Goal: Task Accomplishment & Management: Use online tool/utility

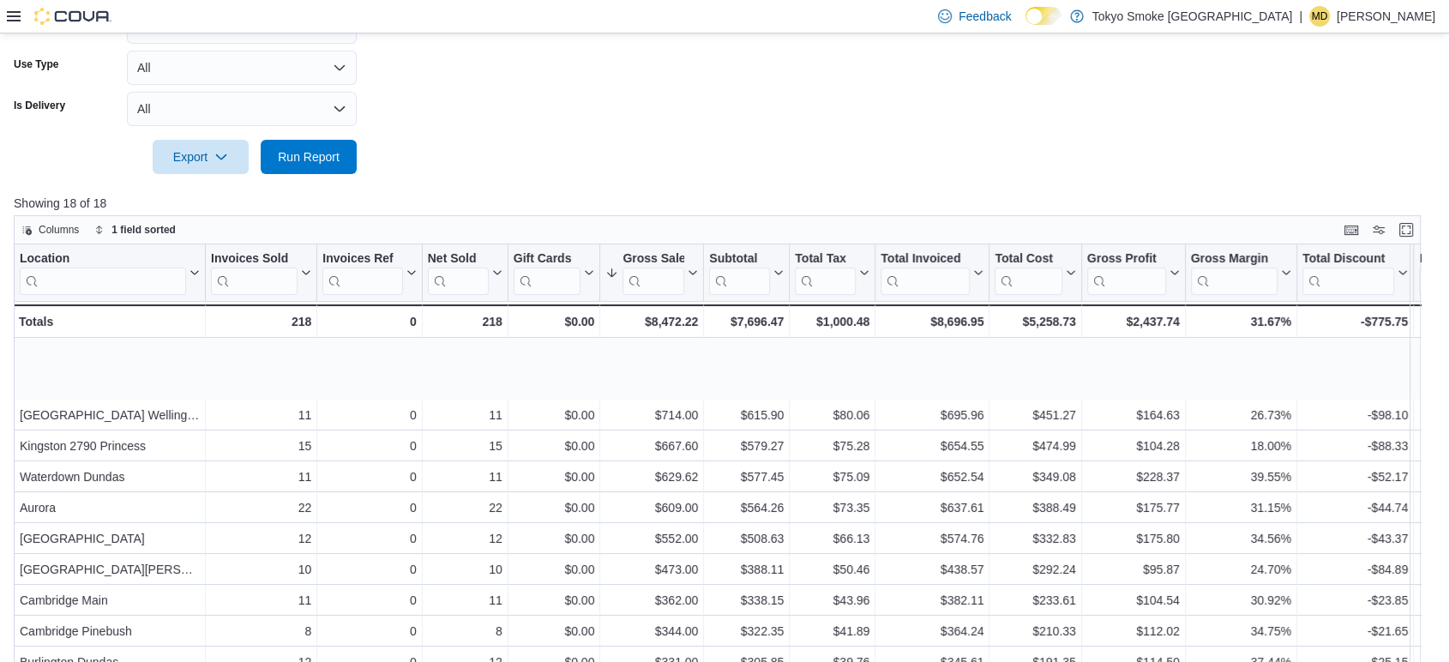
scroll to position [95, 0]
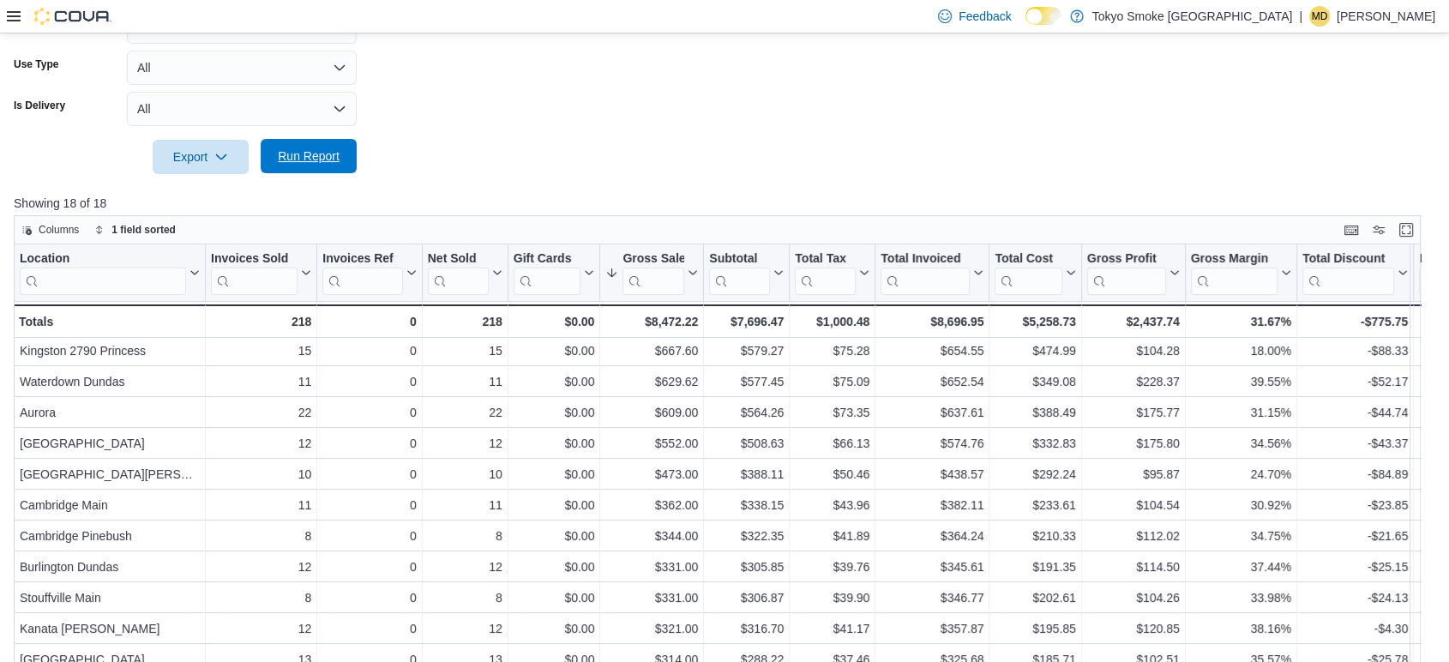
click at [327, 165] on span "Run Report" at bounding box center [308, 156] width 75 height 34
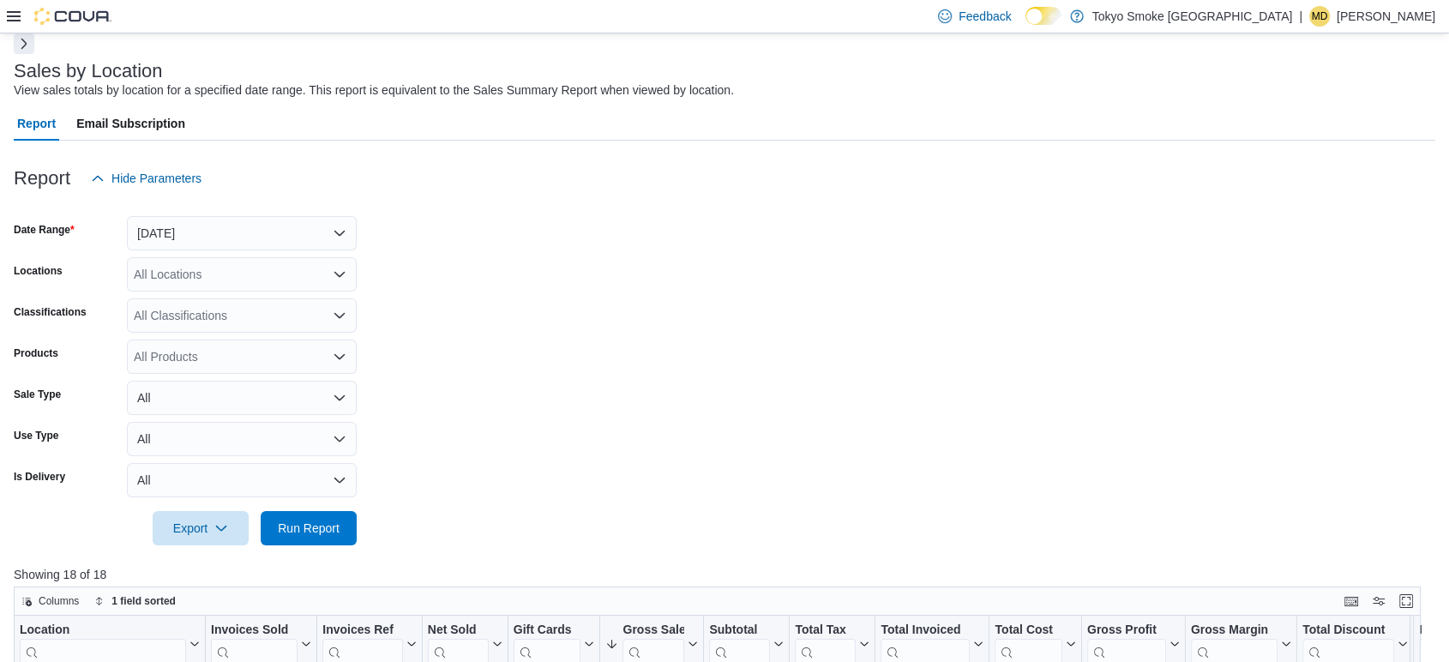
scroll to position [74, 0]
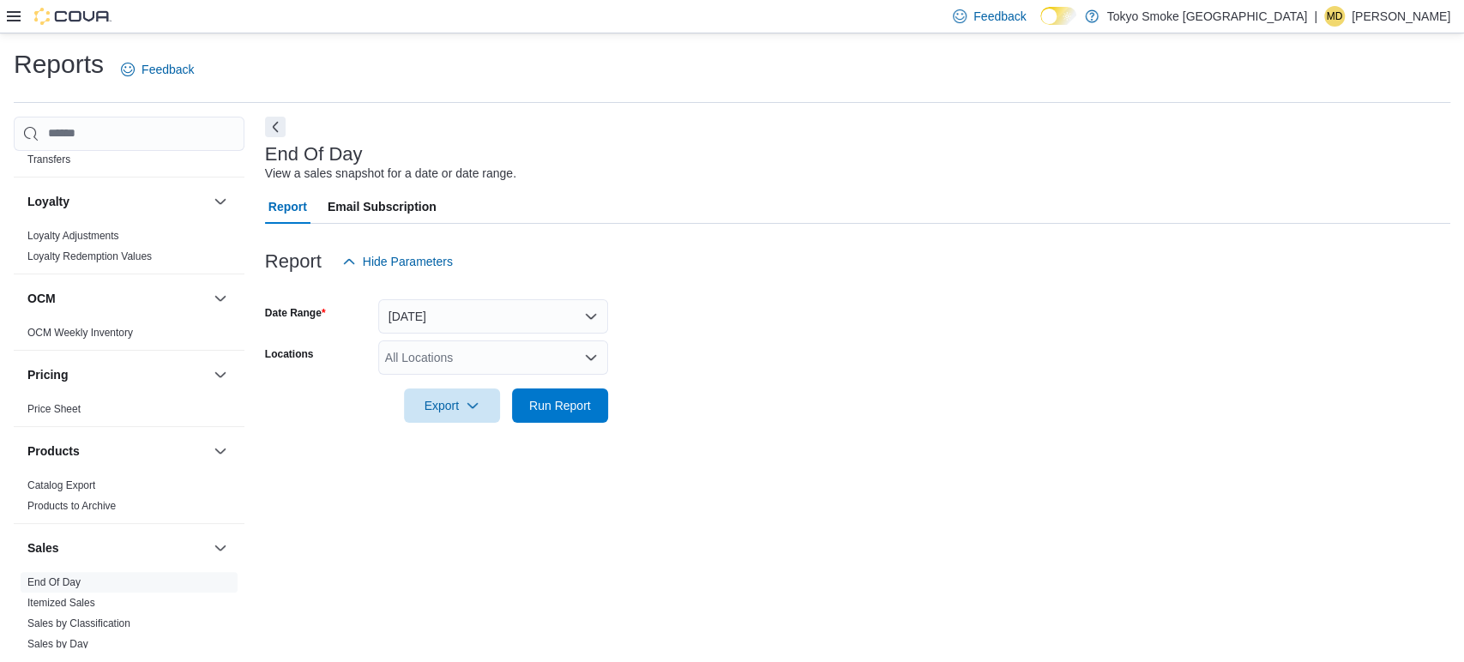
scroll to position [583, 0]
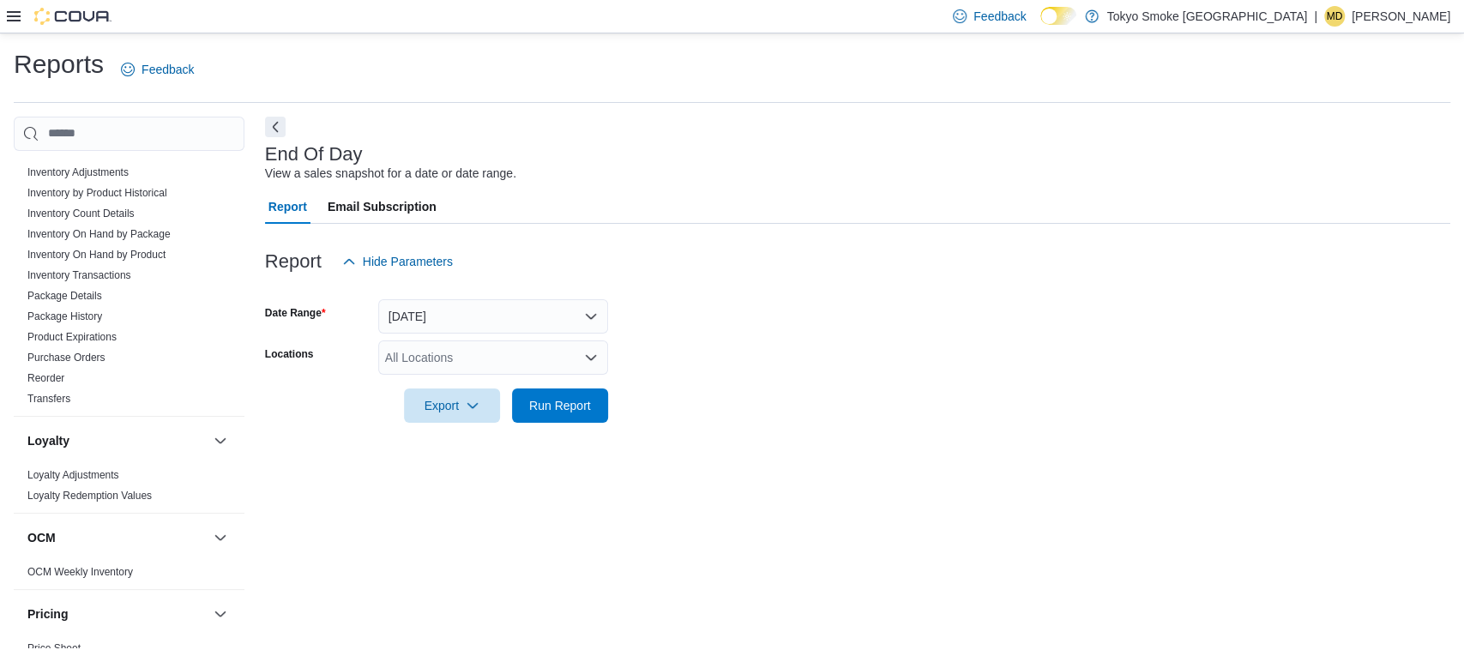
drag, startPoint x: 123, startPoint y: 254, endPoint x: 445, endPoint y: 230, distance: 323.3
click at [123, 254] on link "Inventory On Hand by Product" at bounding box center [96, 255] width 138 height 12
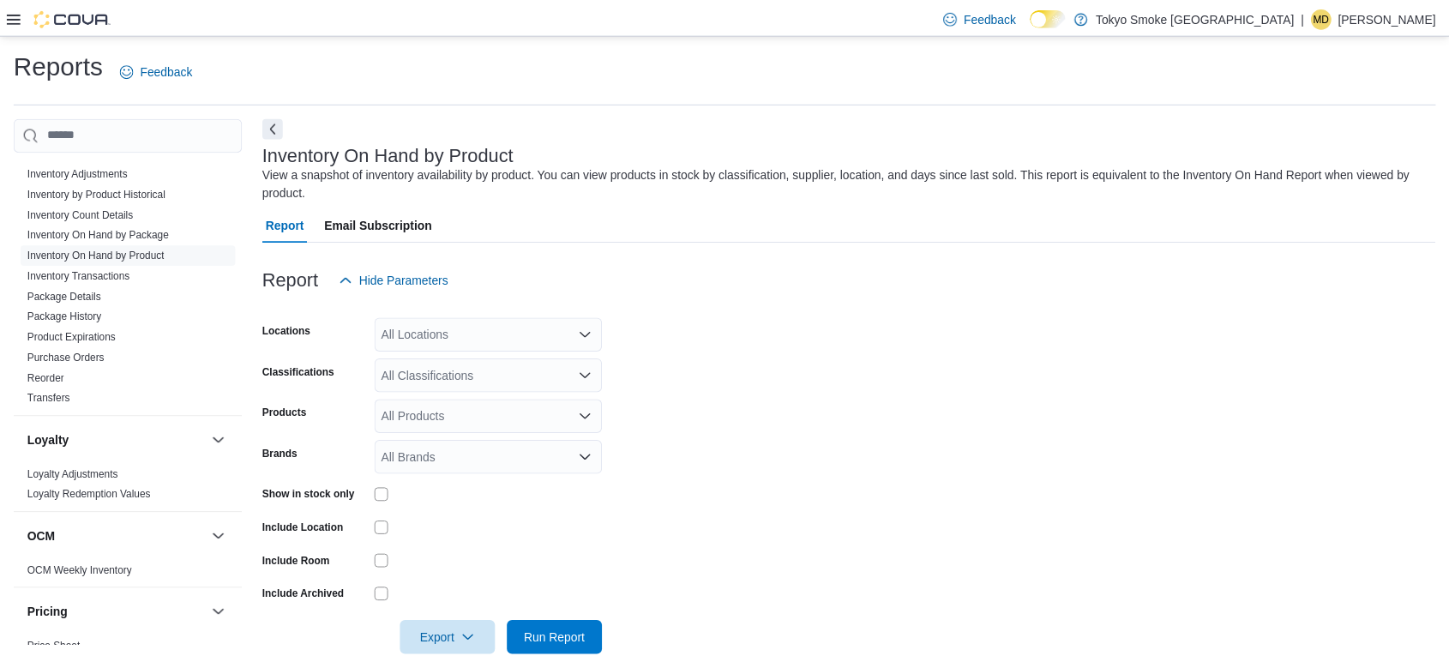
scroll to position [27, 0]
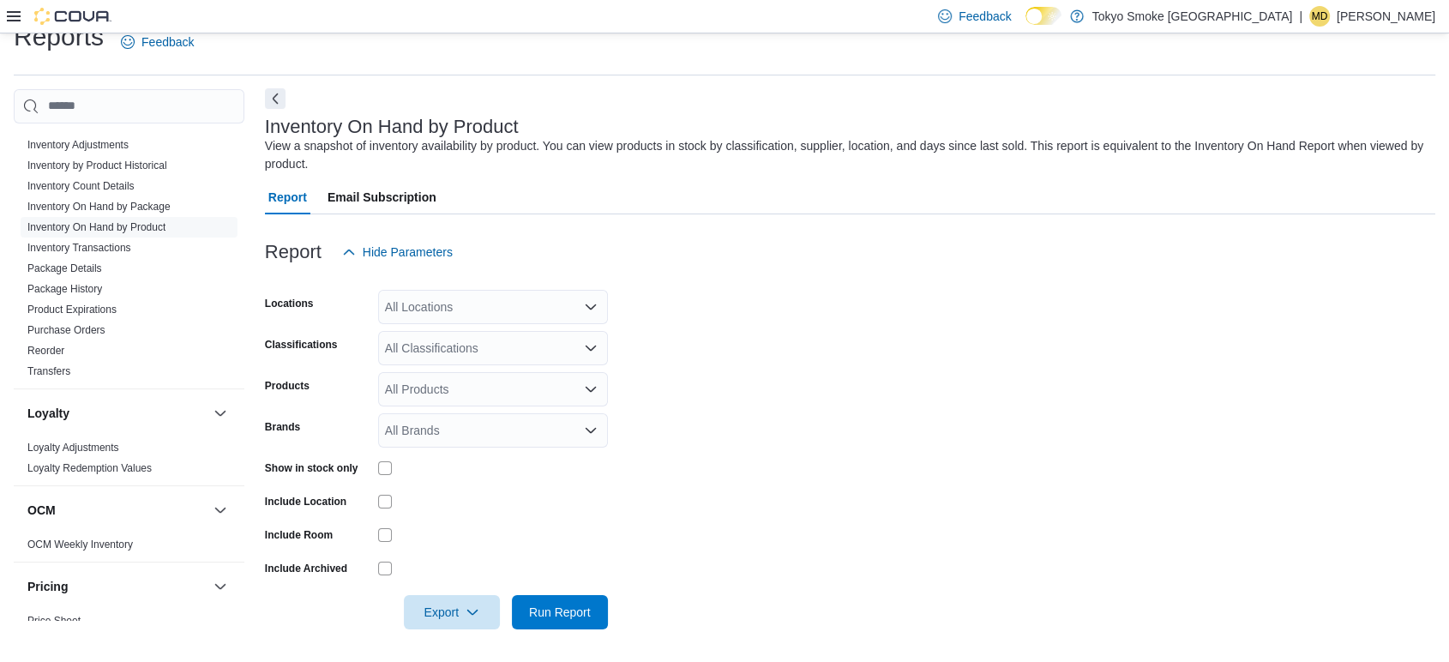
click at [274, 105] on button "Next" at bounding box center [275, 98] width 21 height 21
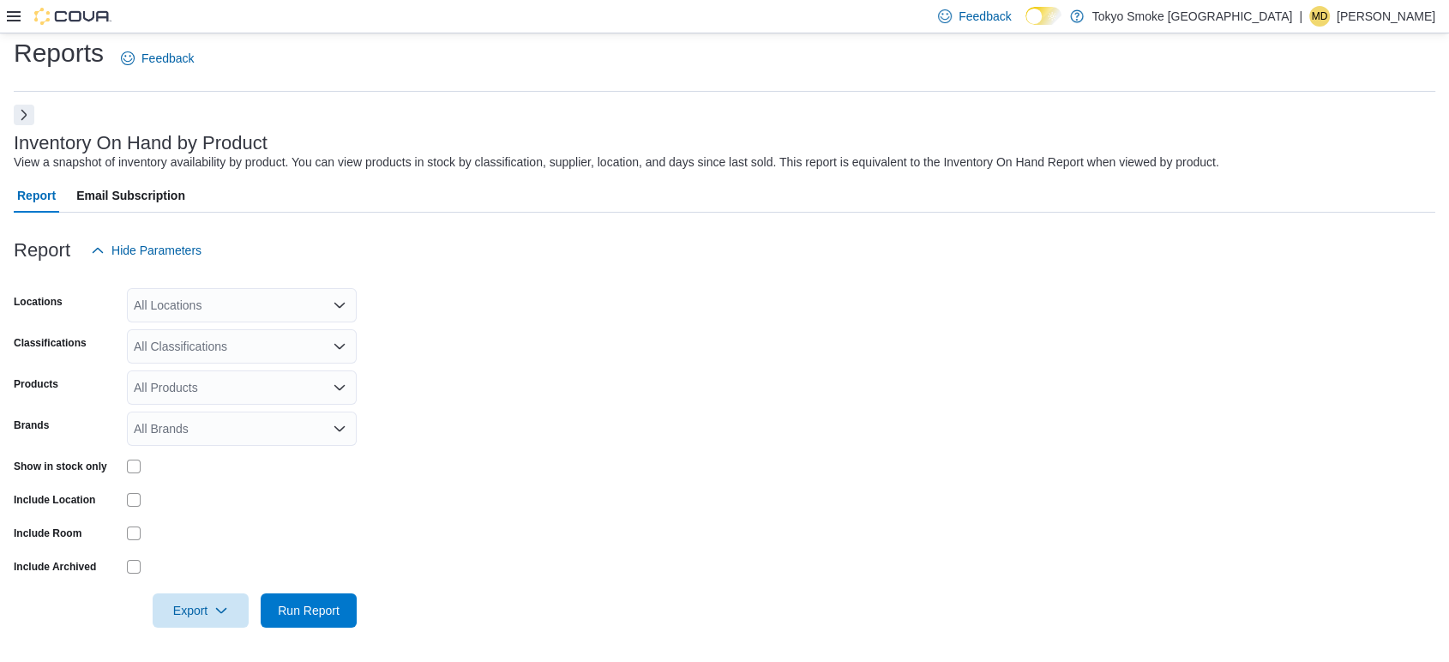
scroll to position [10, 0]
click at [256, 316] on div "All Locations" at bounding box center [242, 306] width 230 height 34
type input "***"
click at [233, 334] on span "[GEOGRAPHIC_DATA][PERSON_NAME]" at bounding box center [276, 335] width 224 height 17
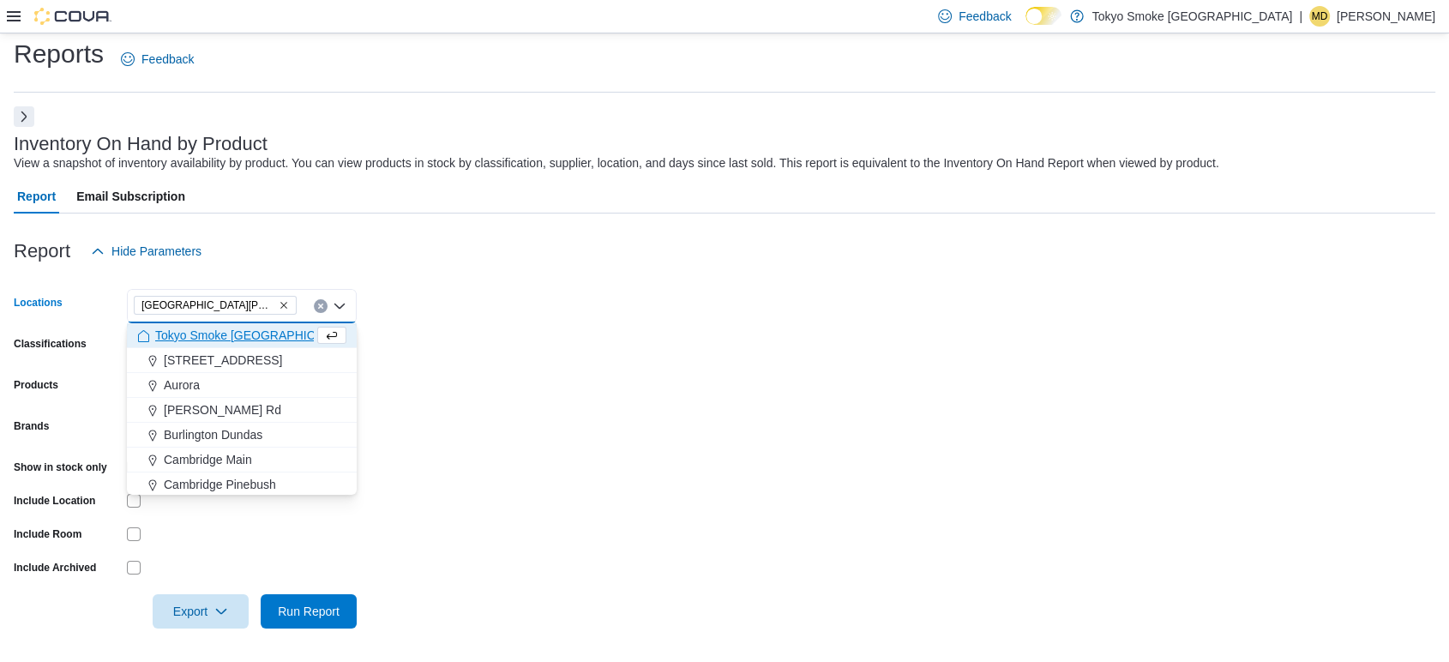
click at [618, 272] on div at bounding box center [725, 278] width 1422 height 21
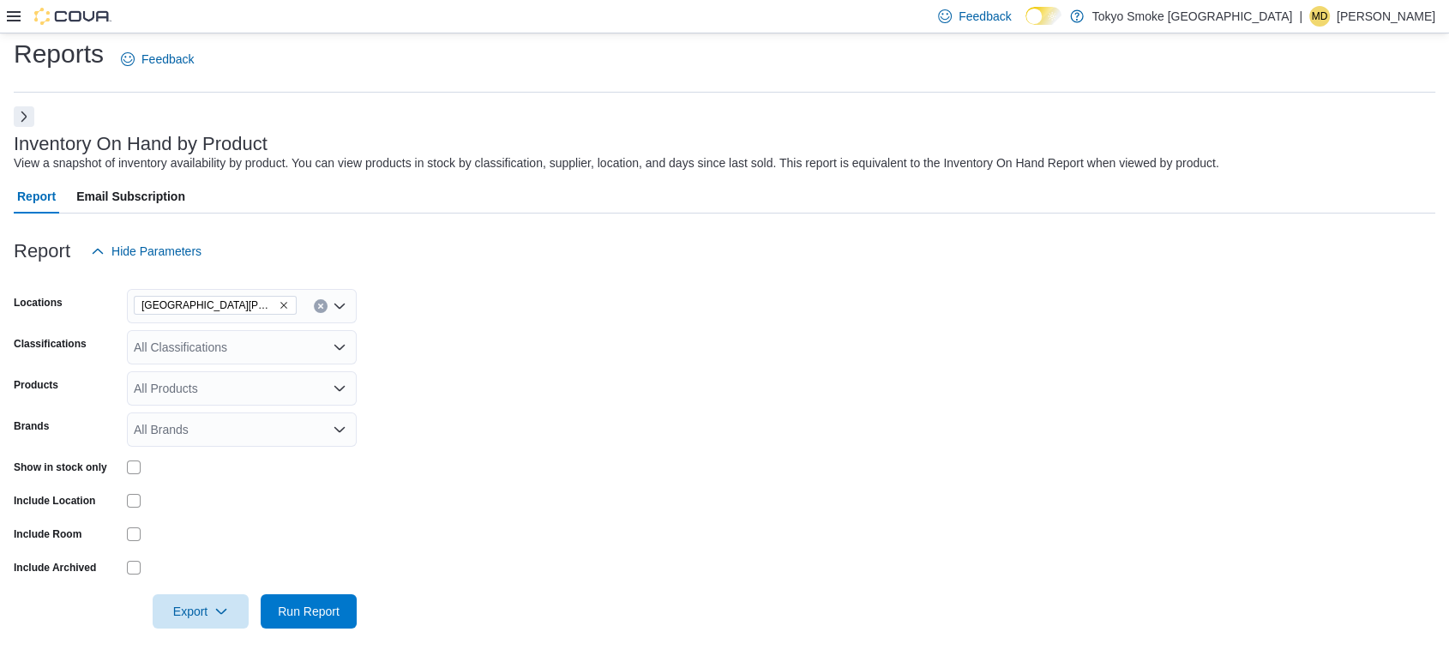
click at [214, 358] on div "All Classifications" at bounding box center [242, 347] width 230 height 34
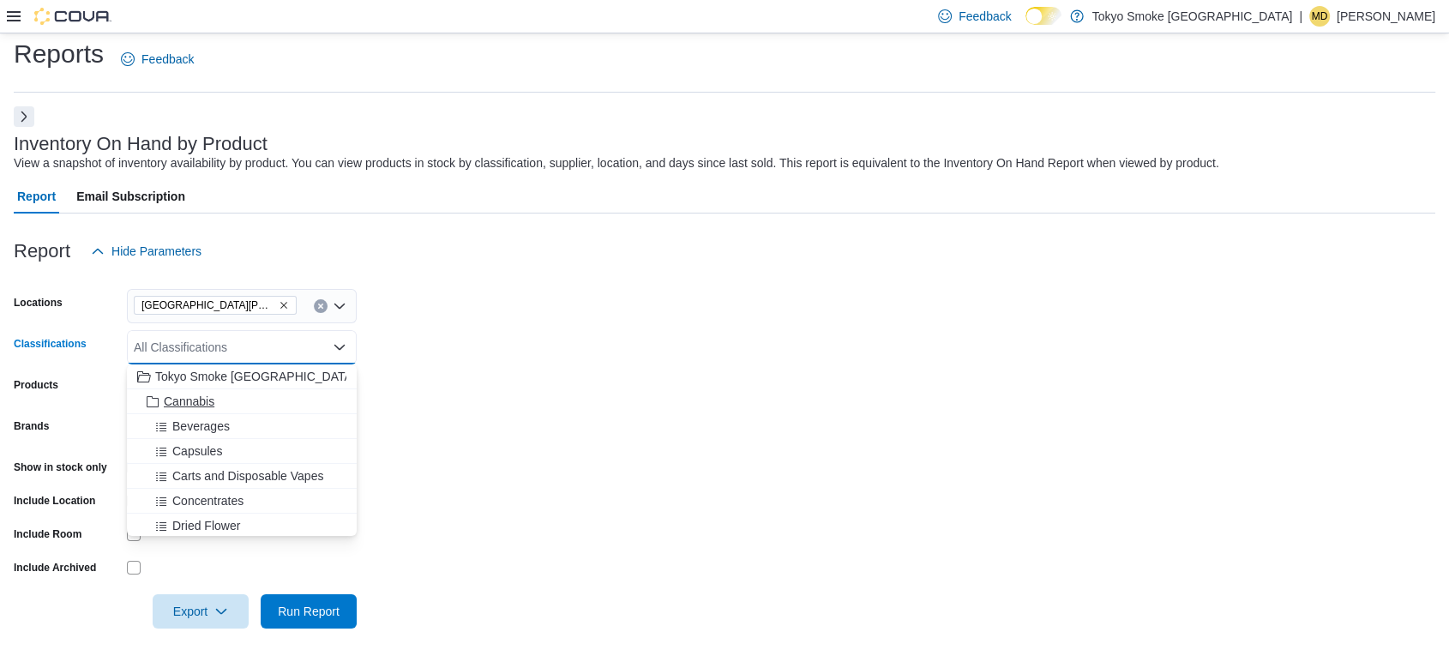
click at [202, 396] on span "Cannabis" at bounding box center [189, 401] width 51 height 17
click at [633, 367] on form "Locations [GEOGRAPHIC_DATA] [PERSON_NAME][GEOGRAPHIC_DATA] Classifications Cann…" at bounding box center [725, 448] width 1422 height 360
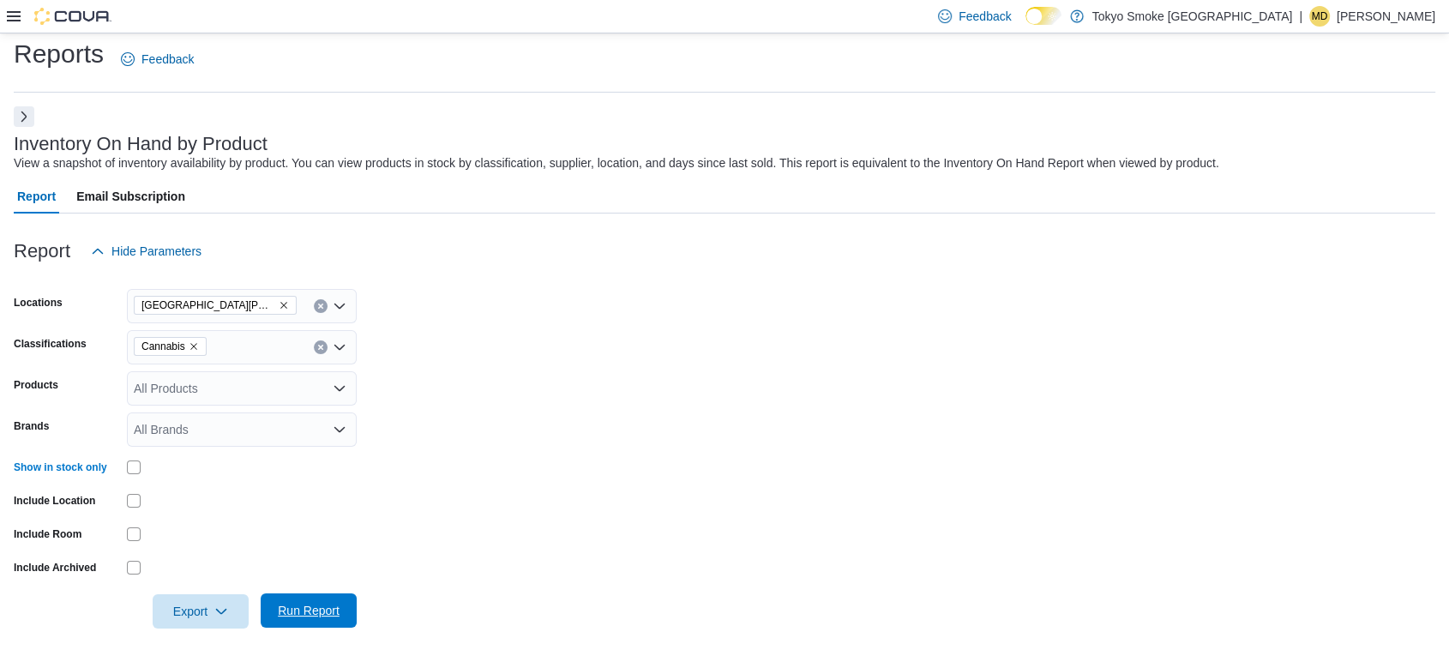
click at [342, 608] on span "Run Report" at bounding box center [308, 610] width 75 height 34
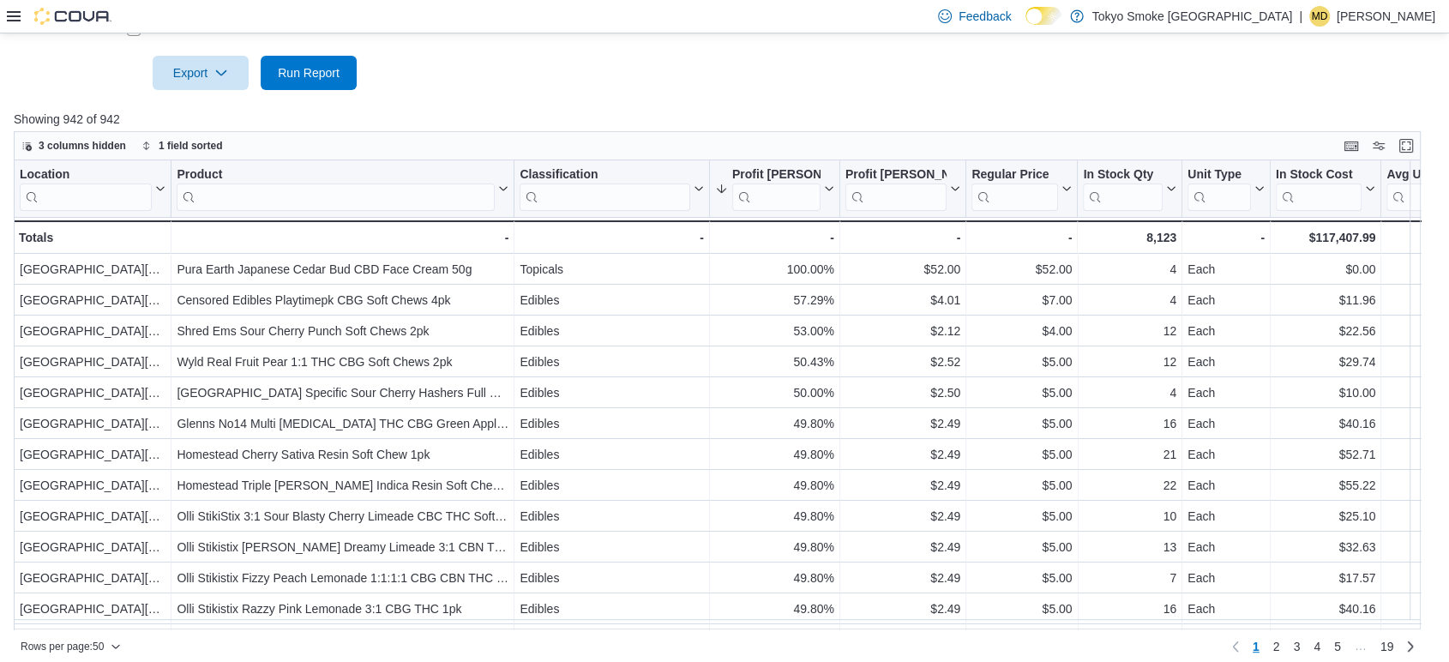
scroll to position [561, 0]
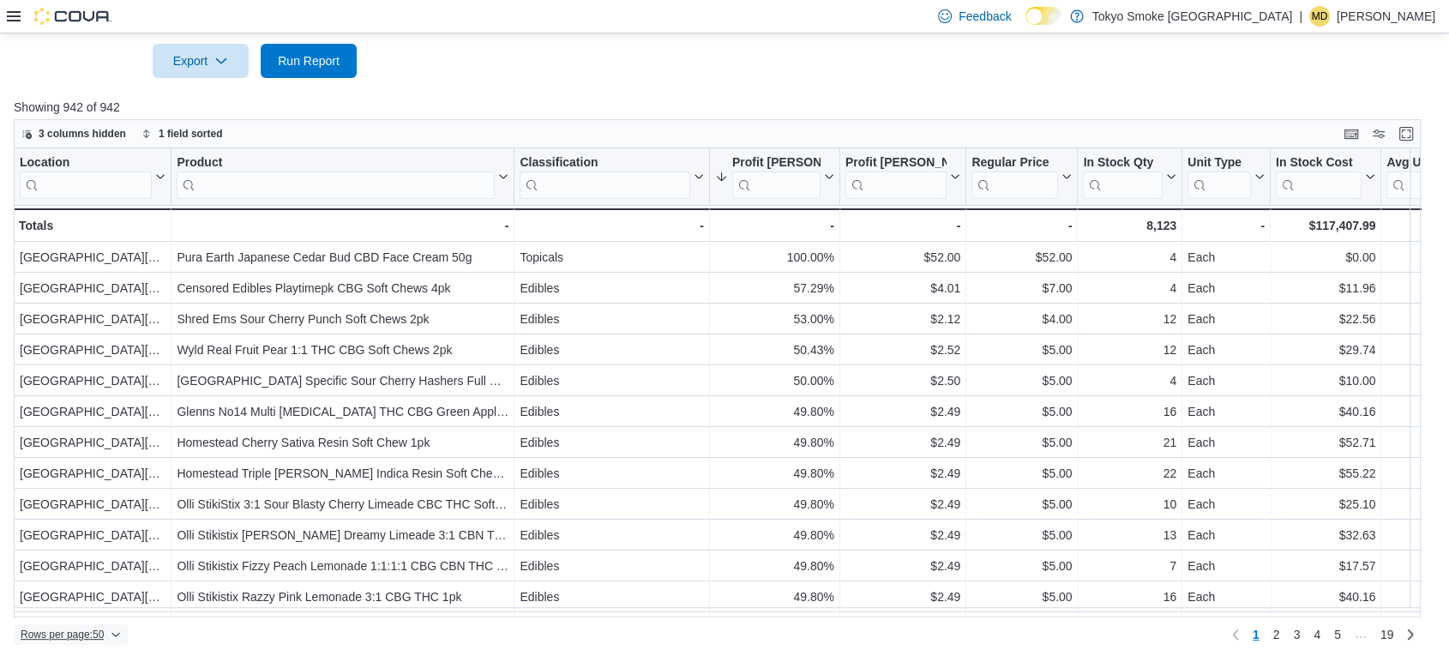
click at [83, 640] on span "Rows per page : 50" at bounding box center [62, 635] width 83 height 14
click at [72, 589] on button "100 rows" at bounding box center [83, 601] width 96 height 34
click at [591, 183] on input "search" at bounding box center [605, 184] width 171 height 27
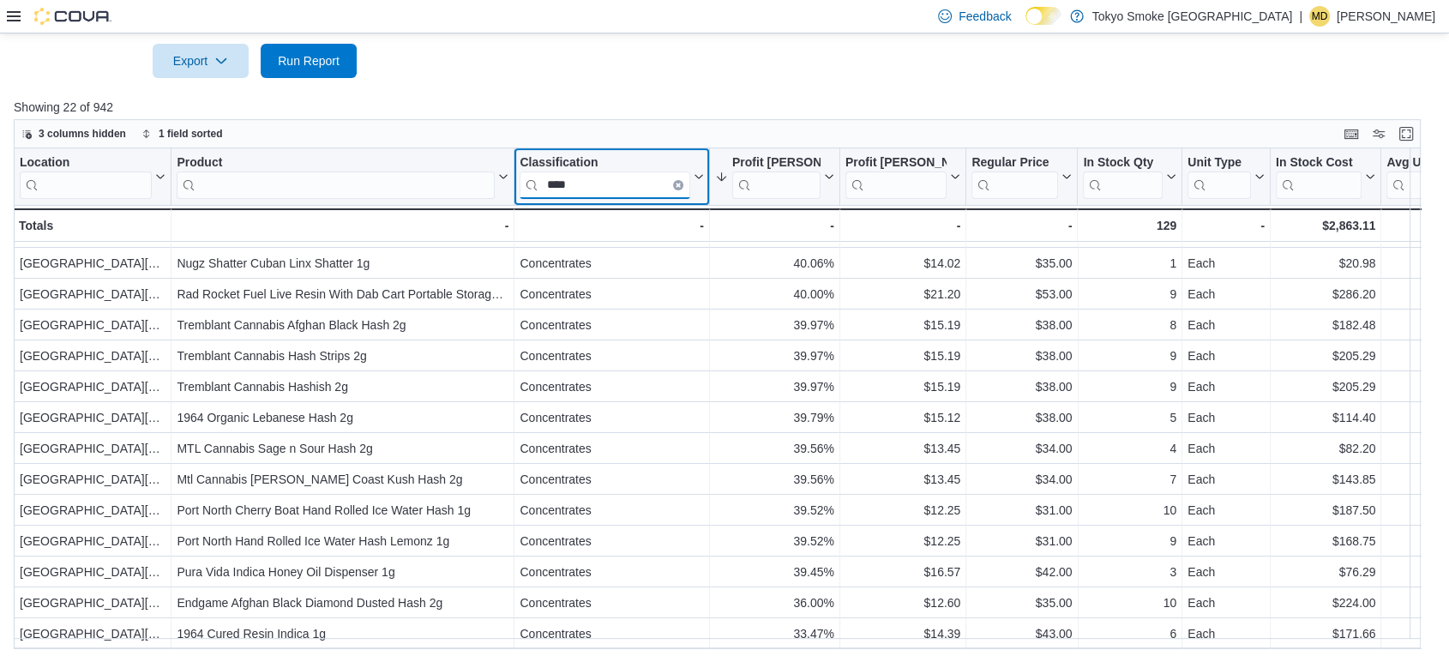
scroll to position [281, 0]
type input "****"
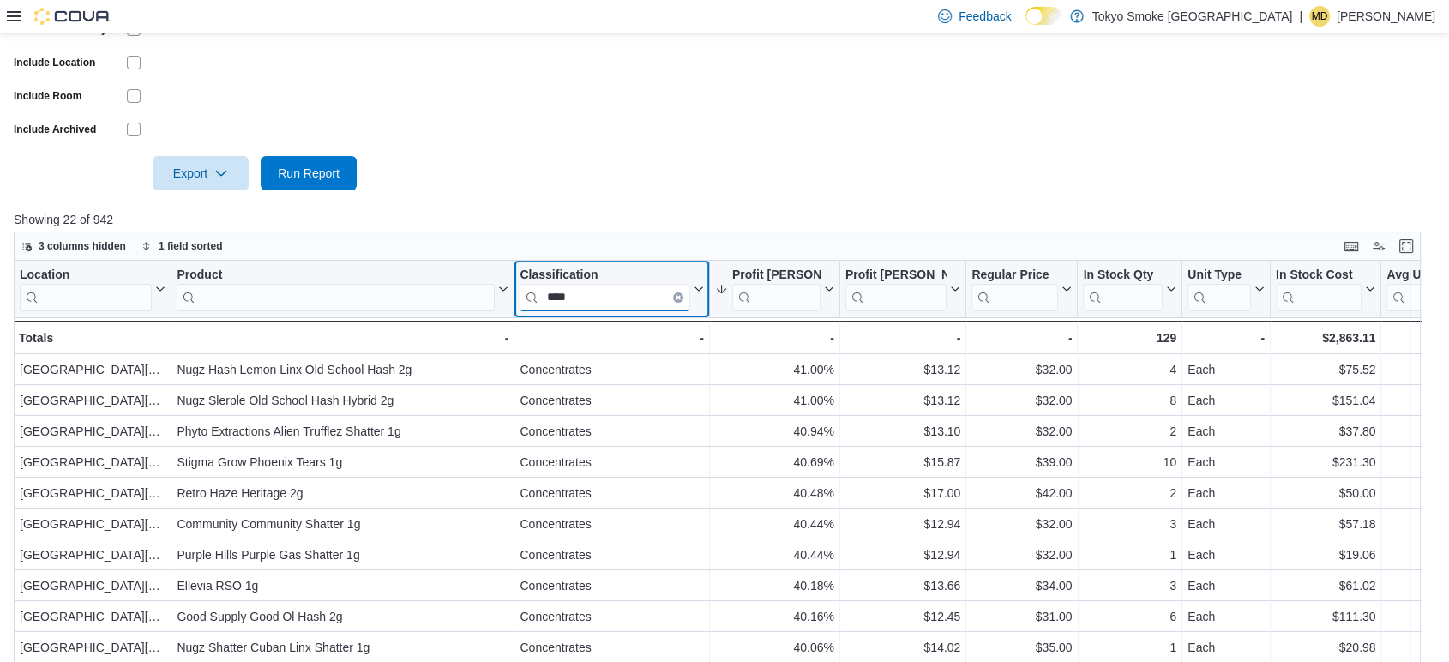
scroll to position [561, 0]
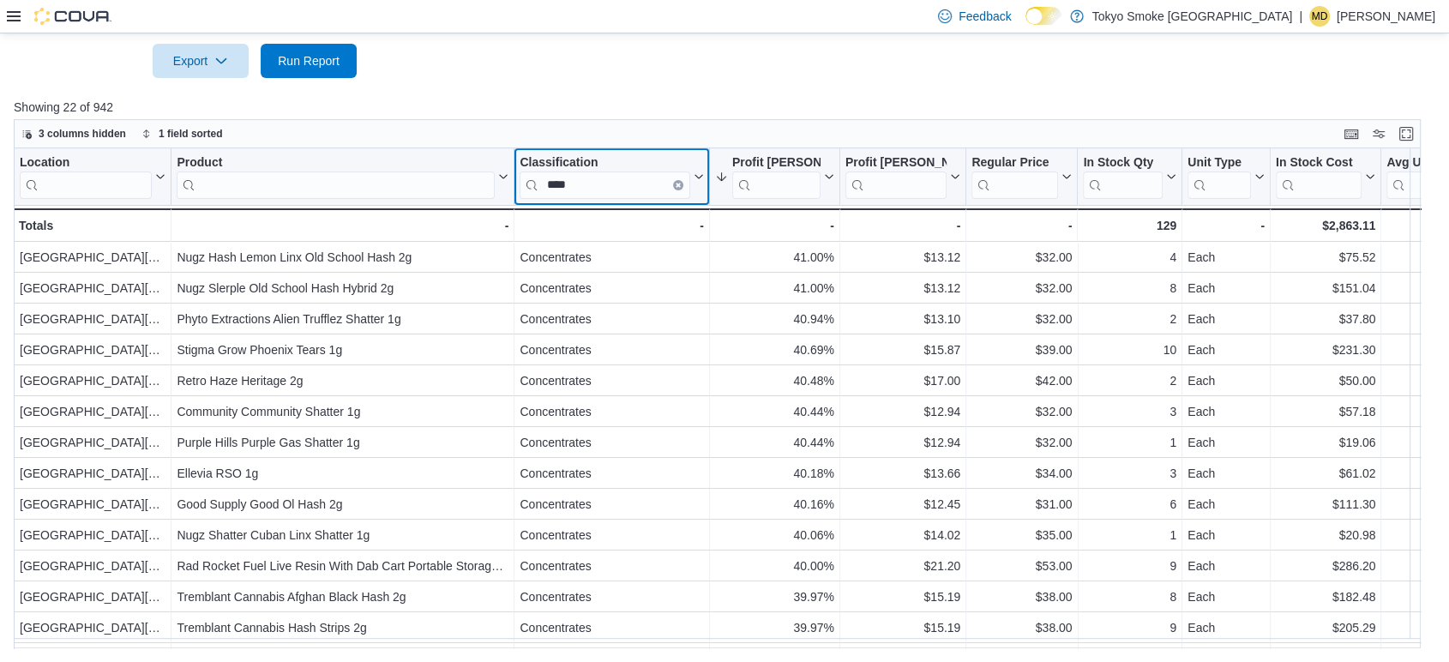
click at [676, 186] on icon "Clear input" at bounding box center [678, 184] width 5 height 5
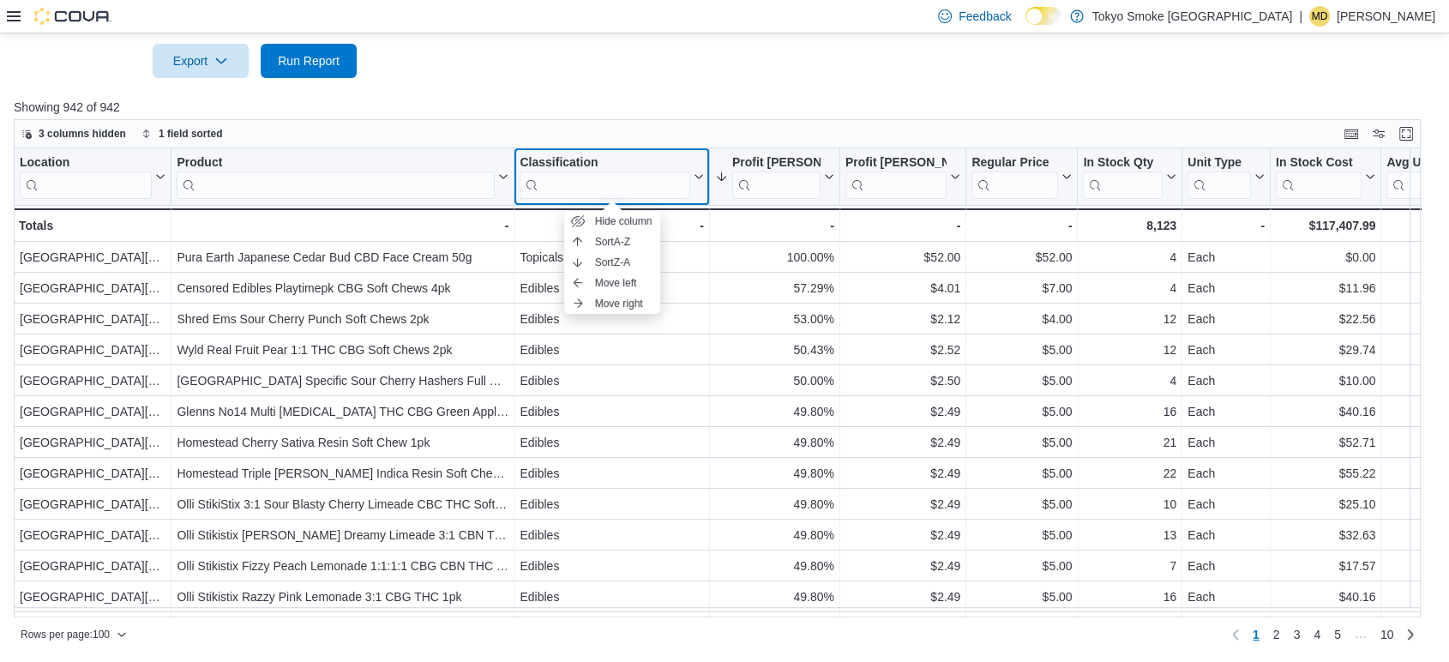
click at [611, 163] on div "Classification" at bounding box center [605, 162] width 171 height 16
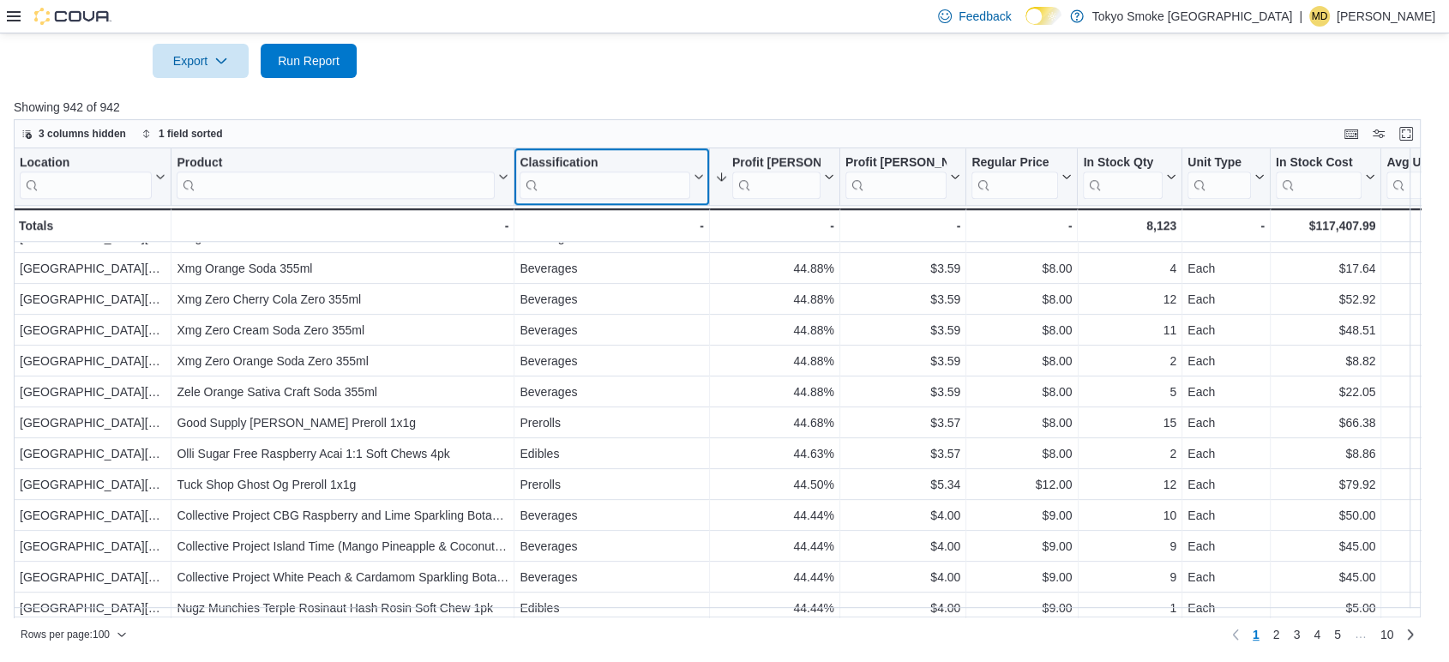
scroll to position [1524, 0]
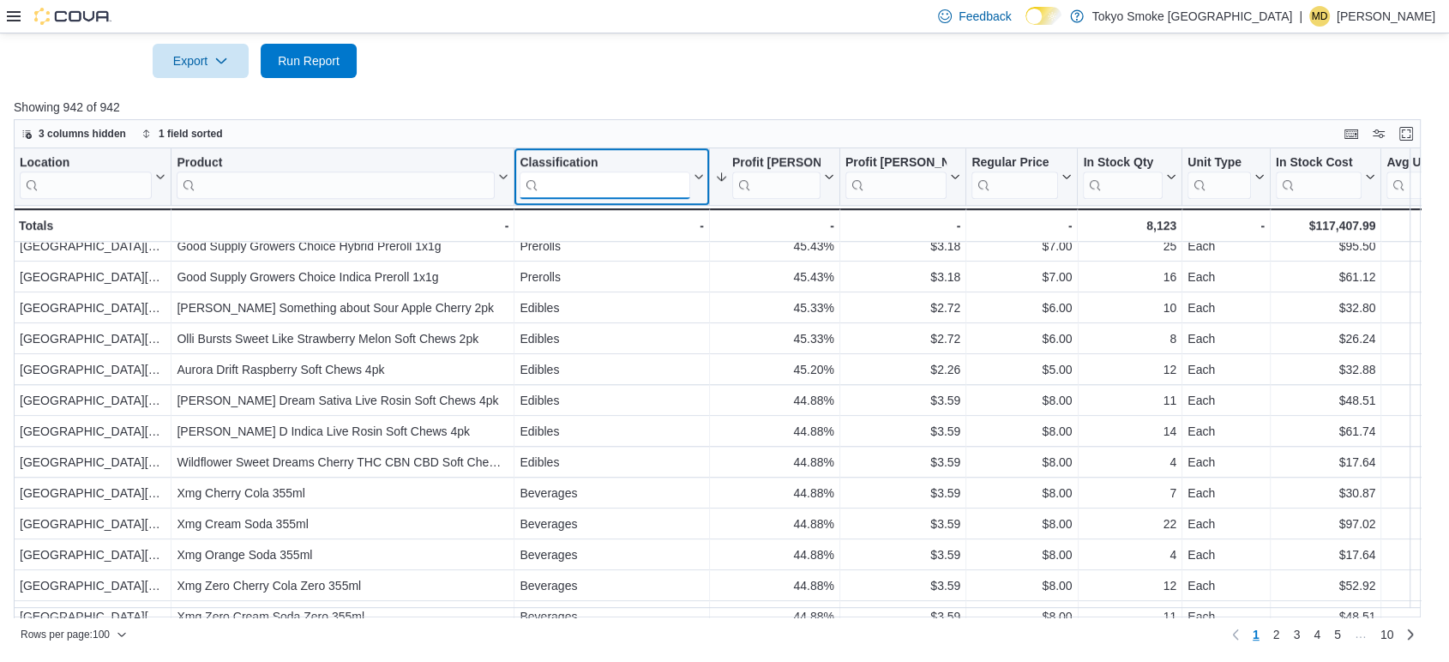
click at [598, 184] on input "search" at bounding box center [605, 184] width 171 height 27
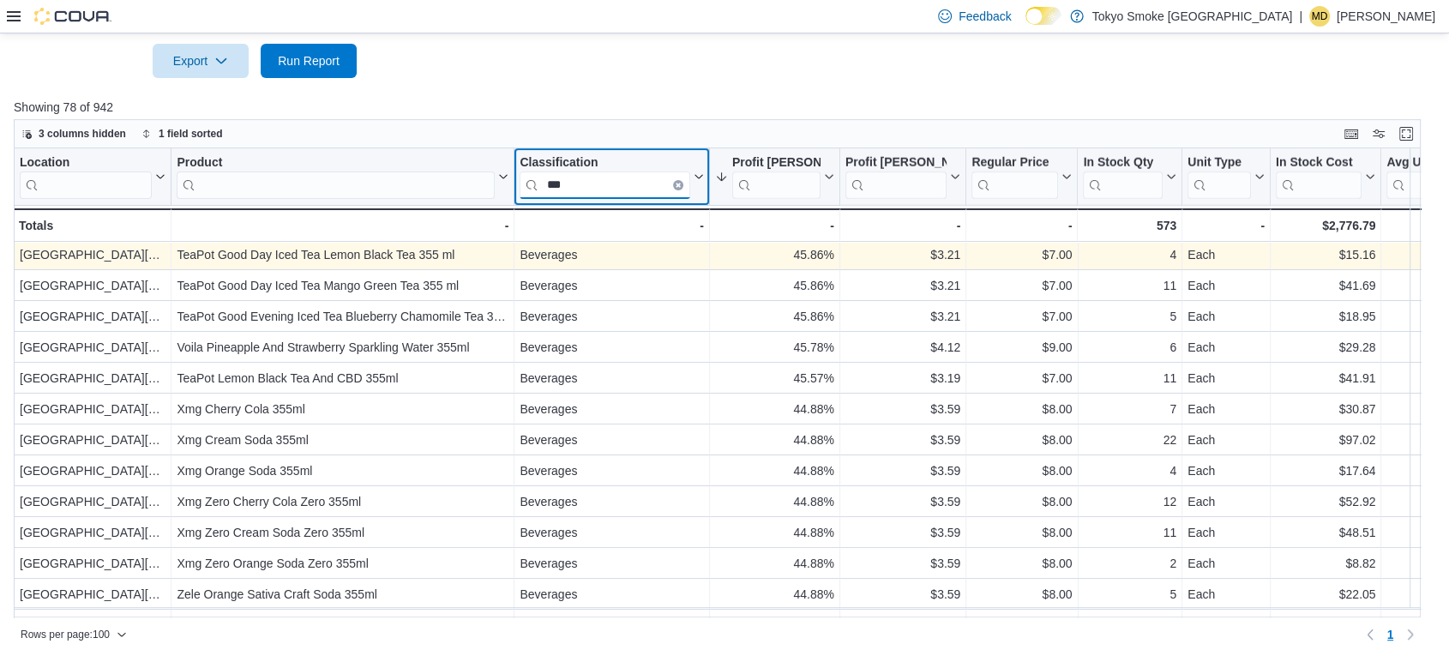
scroll to position [190, 0]
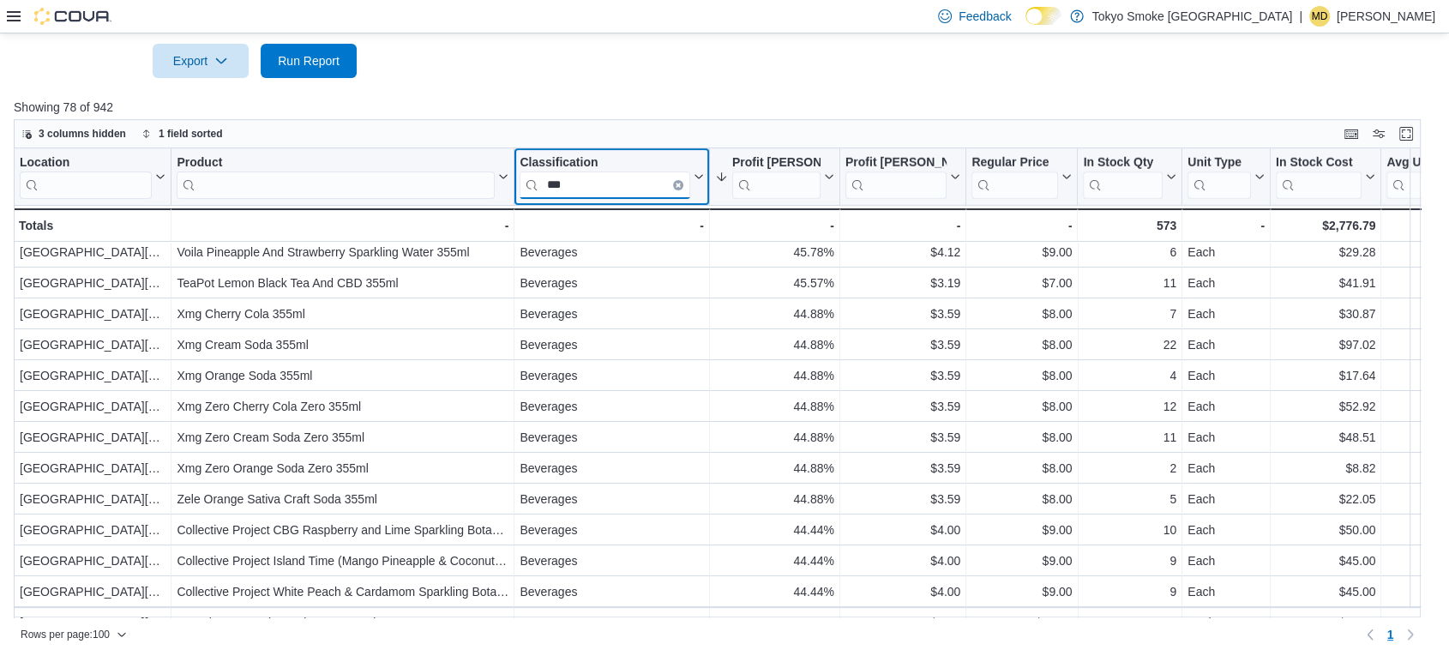
type input "***"
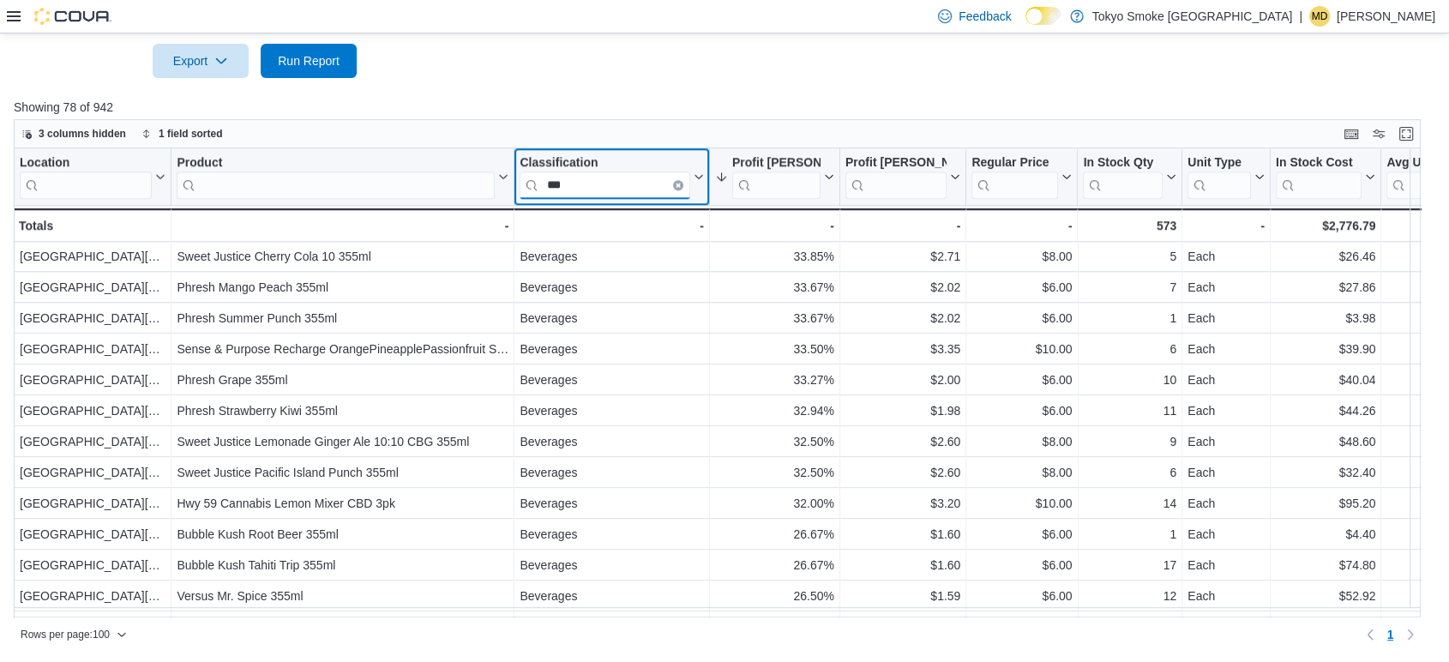
scroll to position [2041, 0]
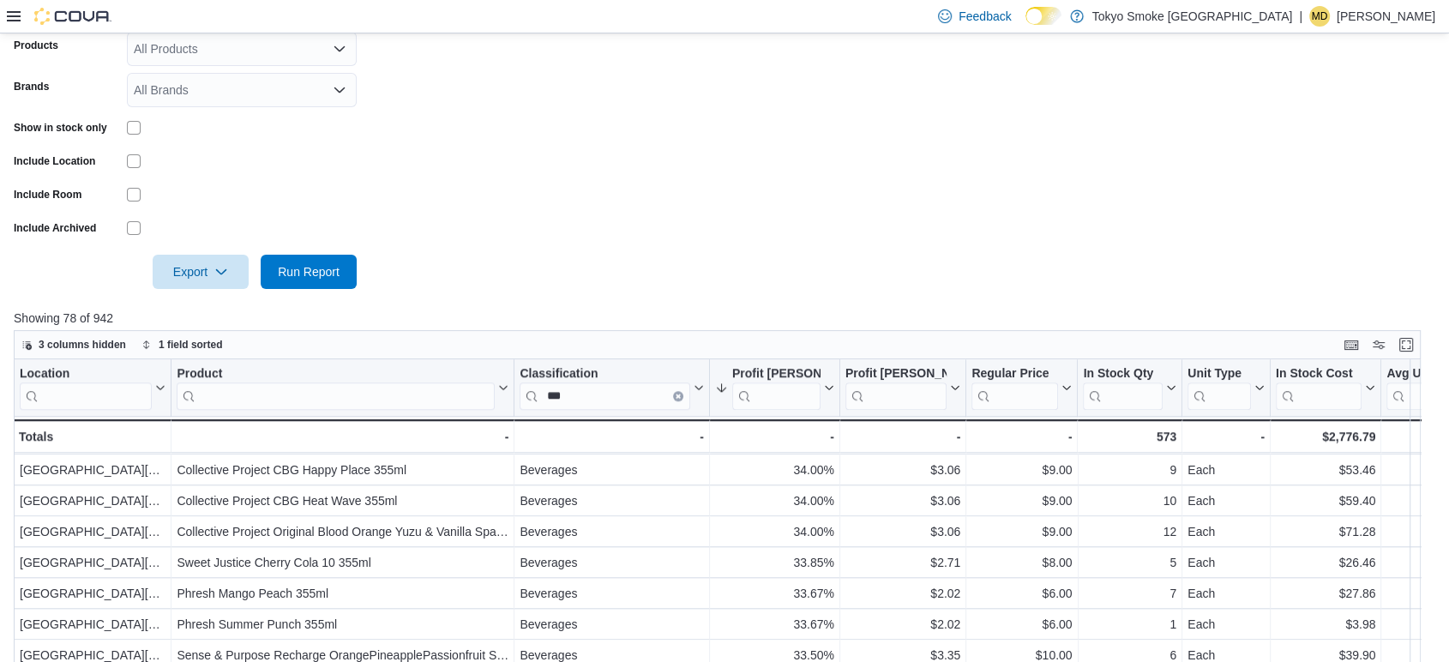
scroll to position [561, 0]
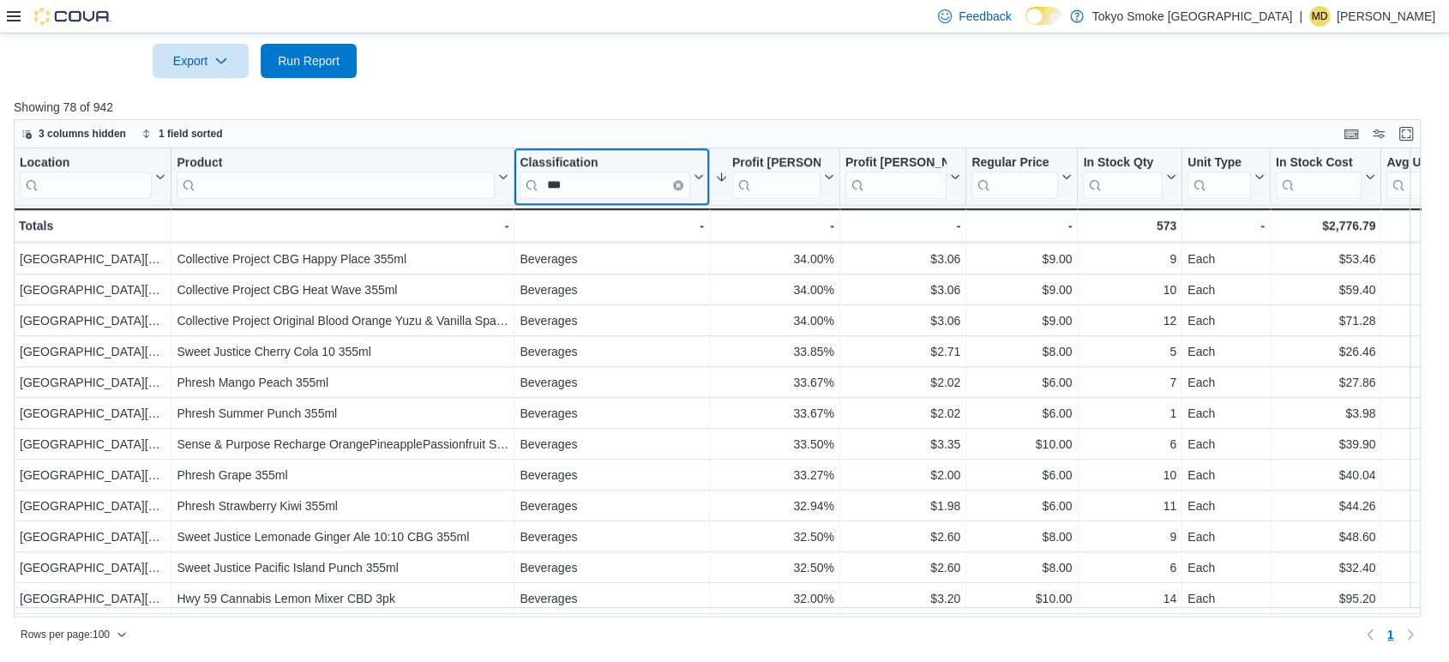
click at [678, 179] on button "Clear input" at bounding box center [678, 184] width 10 height 10
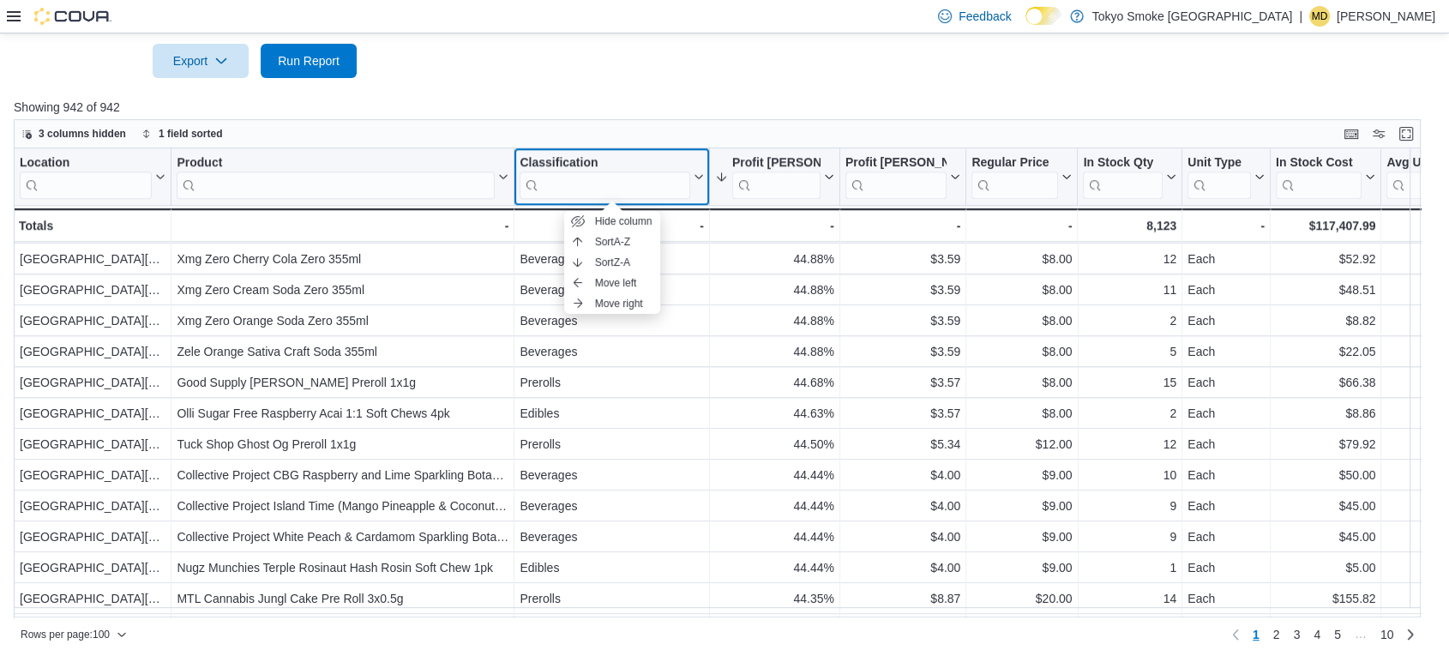
click at [618, 160] on div "Classification" at bounding box center [605, 162] width 171 height 16
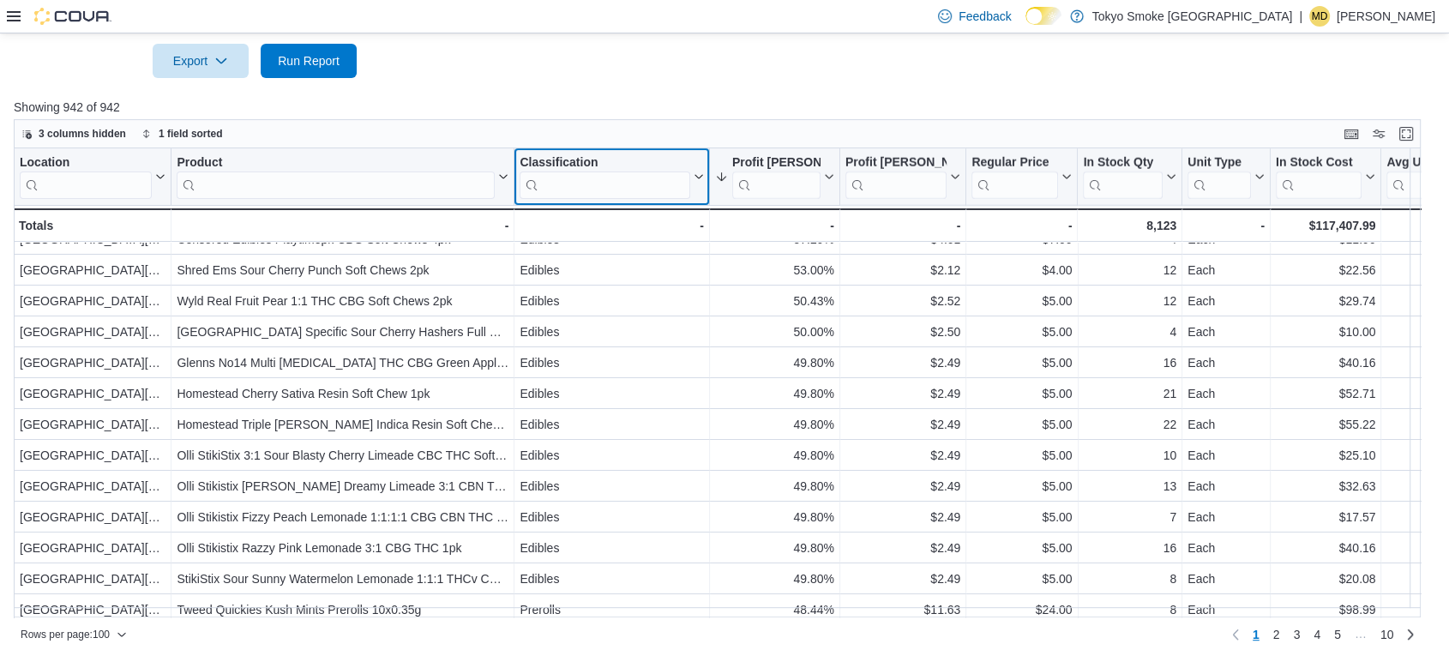
scroll to position [0, 0]
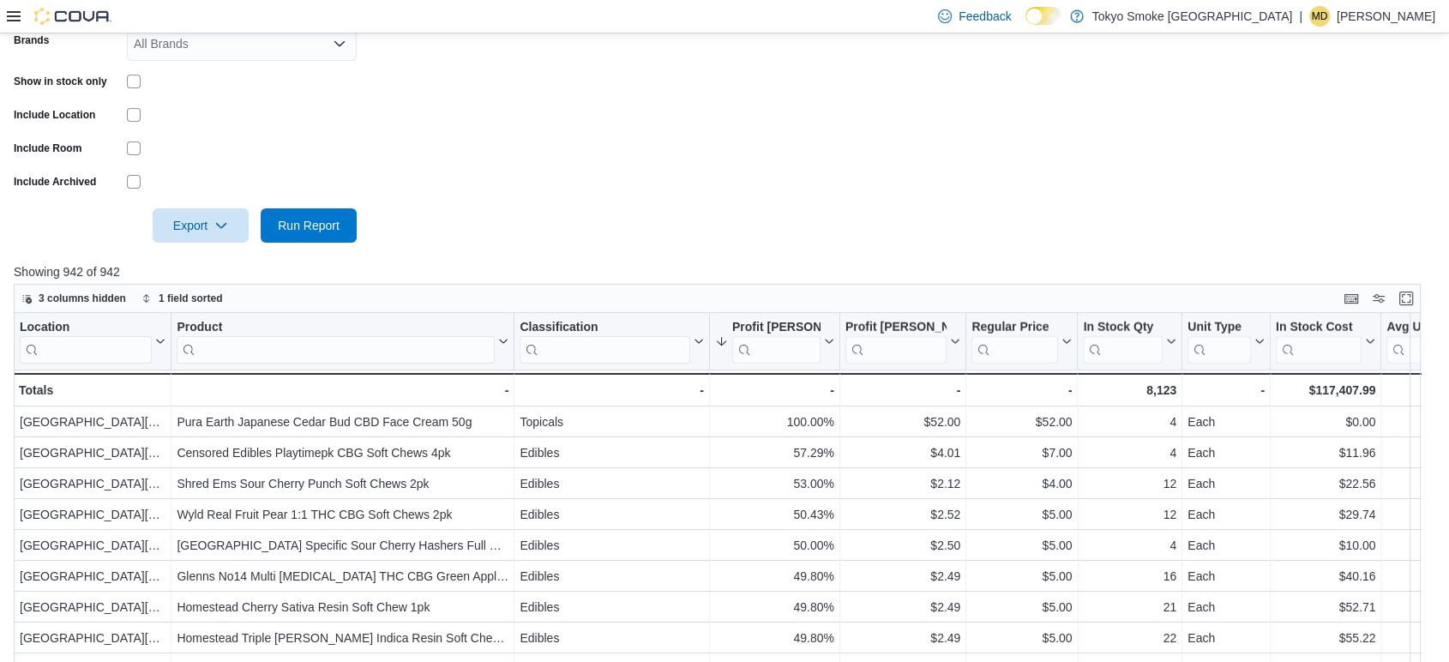
scroll to position [561, 0]
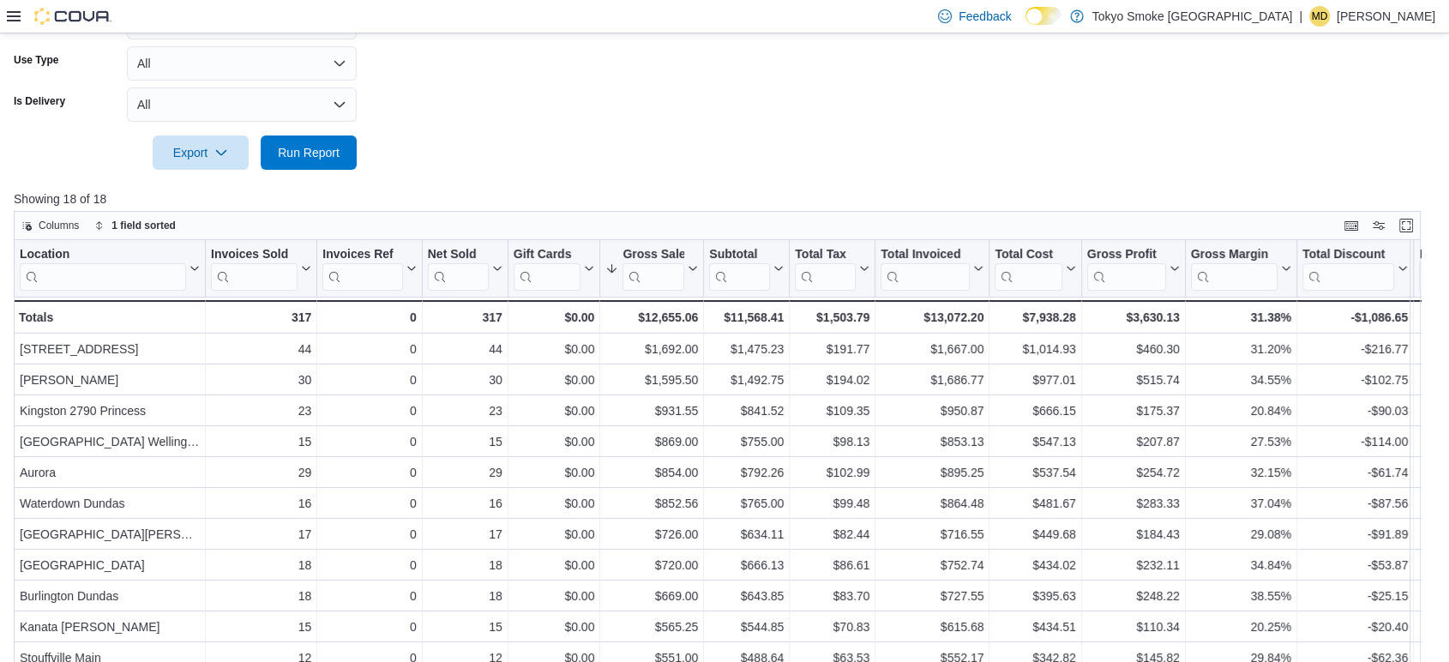
scroll to position [264, 0]
